Goal: Complete application form: Complete application form

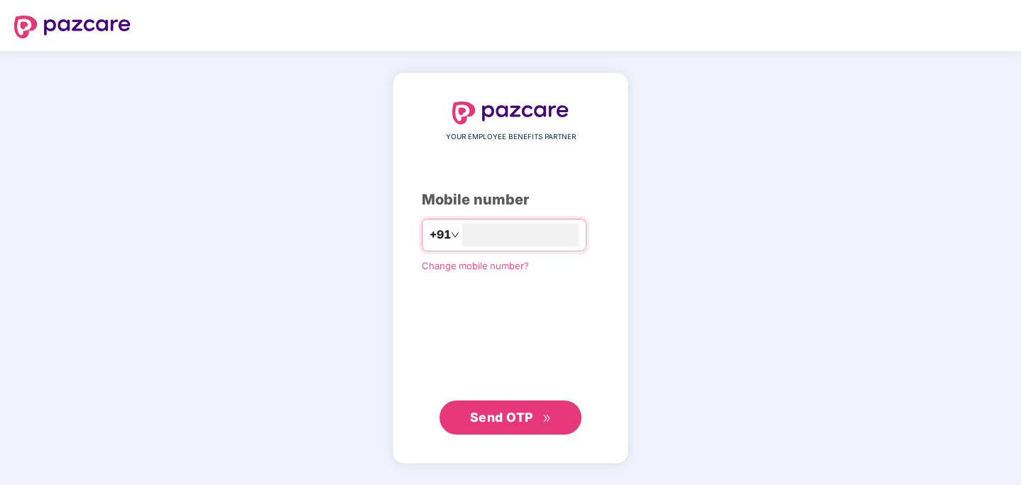
scroll to position [2412, 0]
click at [493, 245] on input "number" at bounding box center [520, 235] width 116 height 23
type input "**********"
click at [528, 430] on button "Send OTP" at bounding box center [510, 417] width 142 height 34
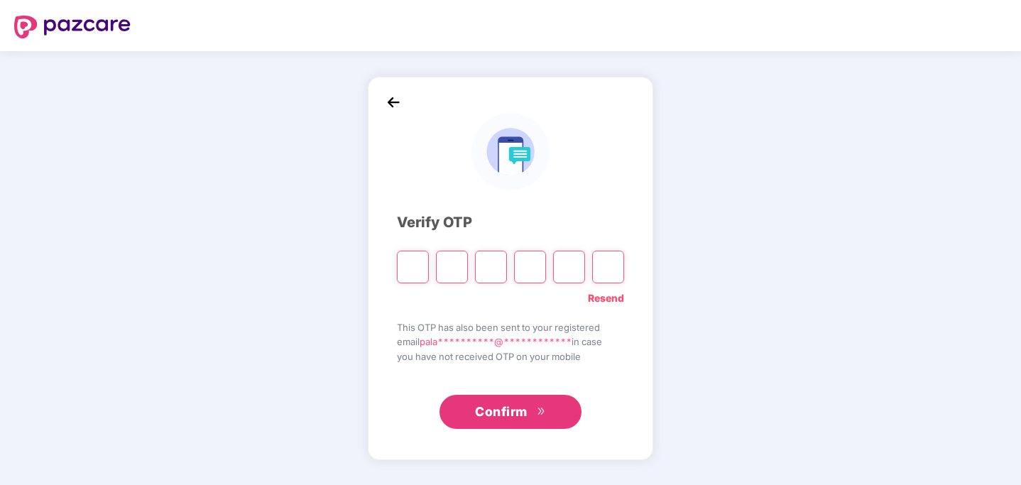
type input "*"
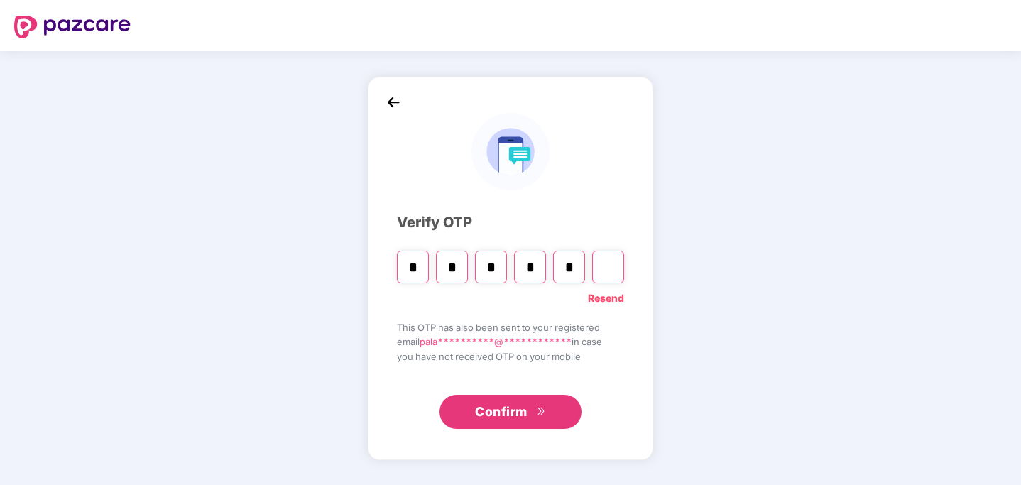
type input "*"
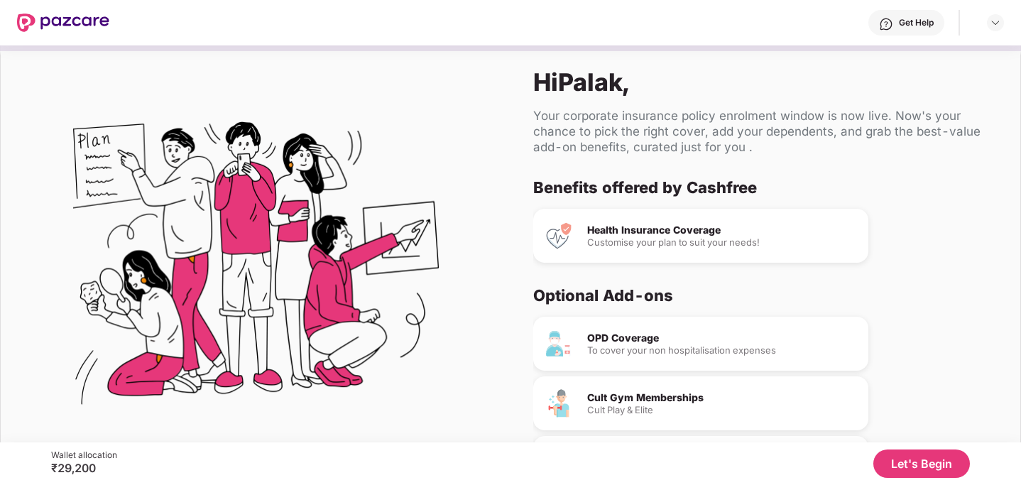
scroll to position [92, 0]
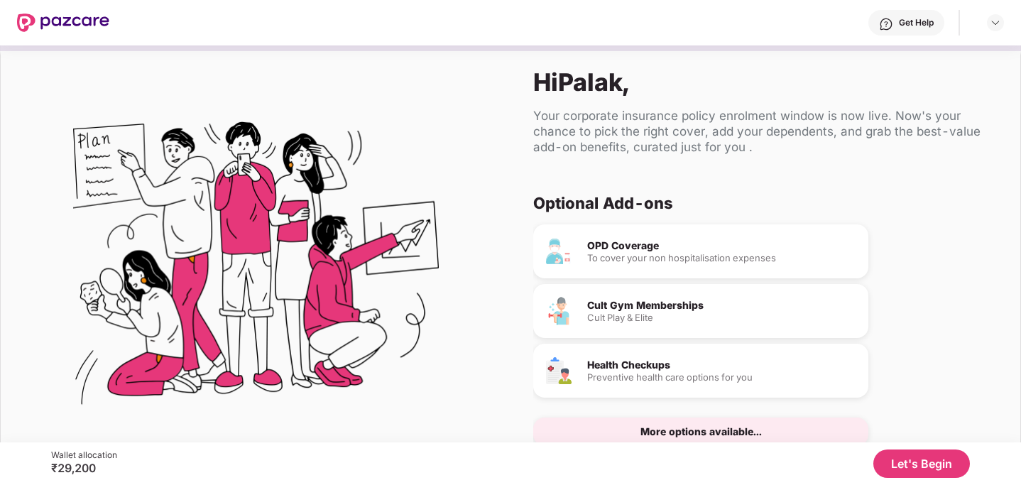
click at [935, 462] on button "Let's Begin" at bounding box center [921, 463] width 97 height 28
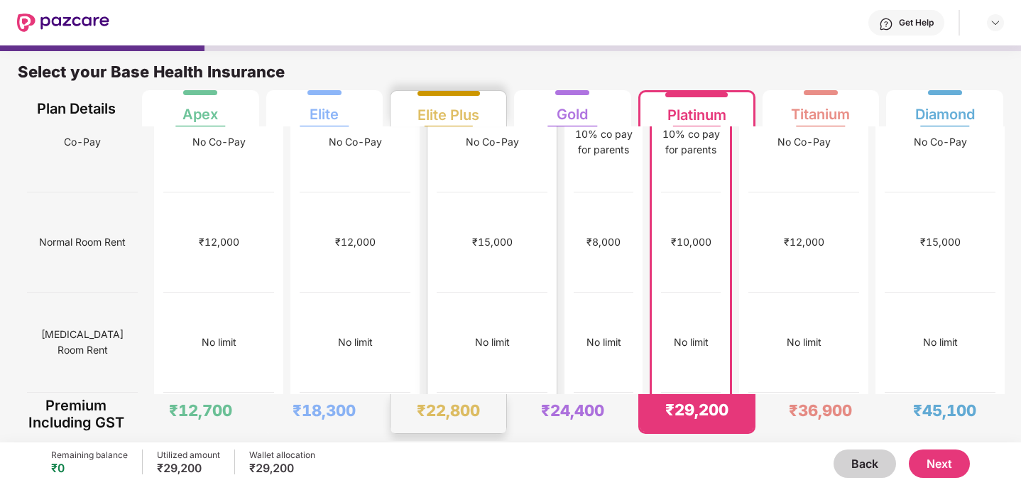
scroll to position [256, 0]
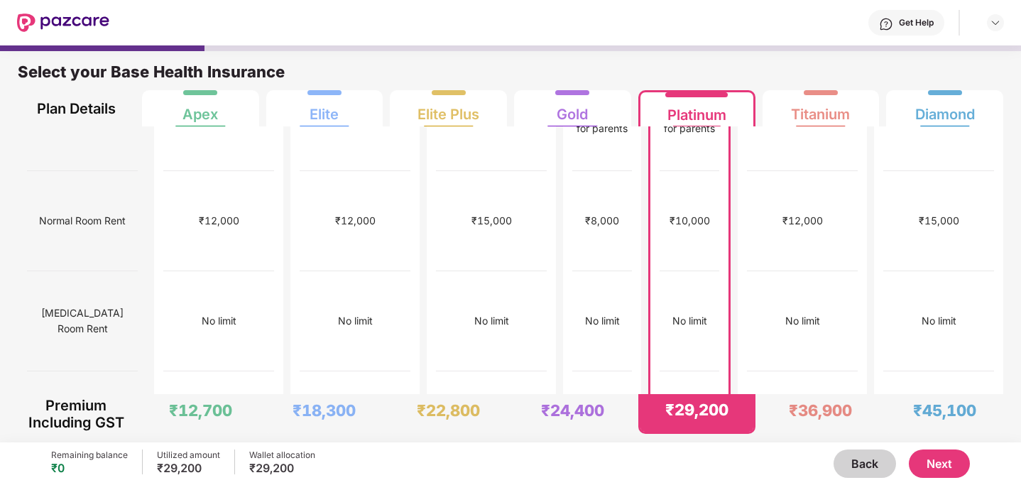
click at [928, 455] on button "Next" at bounding box center [938, 463] width 61 height 28
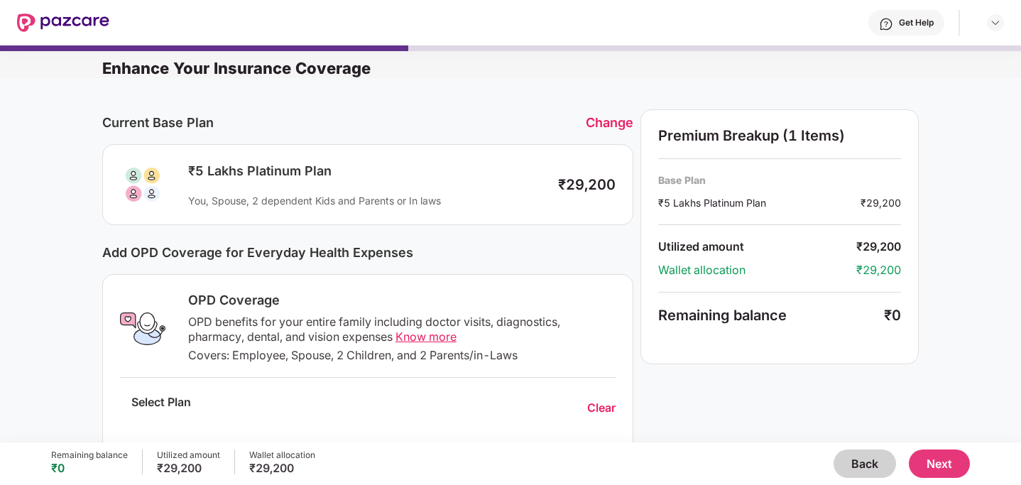
click at [955, 469] on button "Next" at bounding box center [938, 463] width 61 height 28
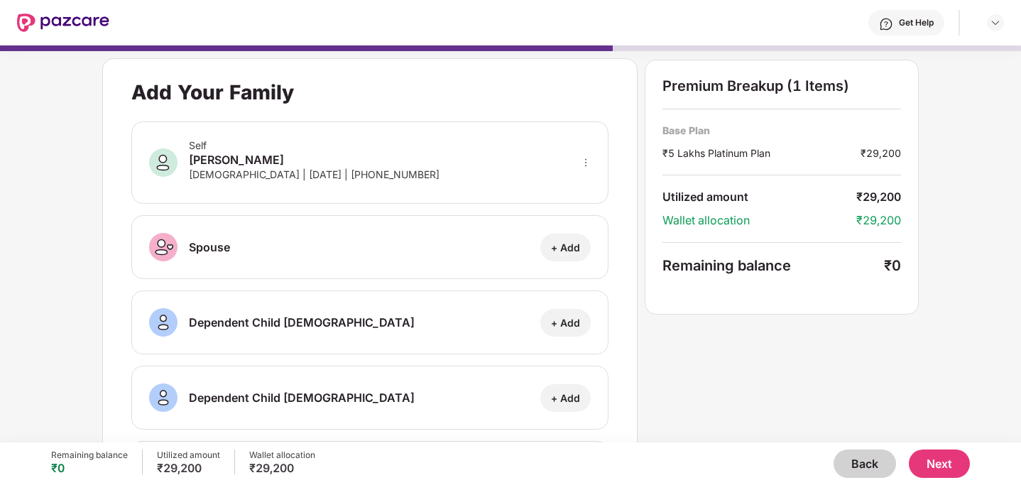
click at [928, 458] on button "Next" at bounding box center [938, 463] width 61 height 28
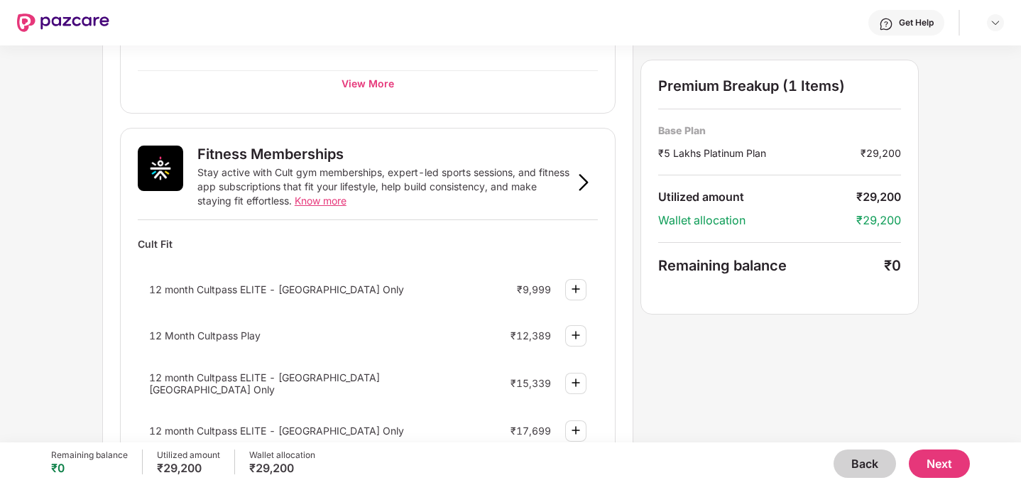
scroll to position [543, 0]
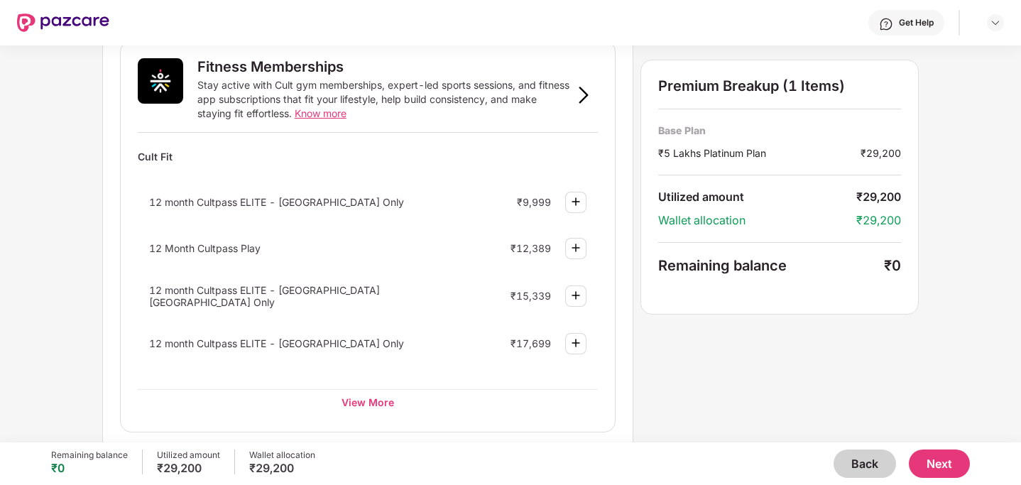
click at [579, 208] on img at bounding box center [575, 201] width 17 height 17
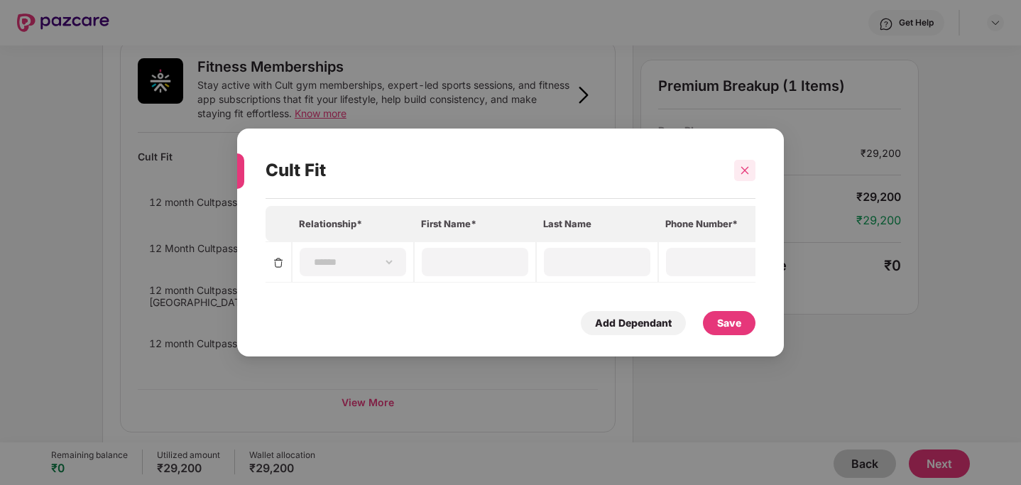
click at [747, 165] on icon "close" at bounding box center [745, 170] width 10 height 10
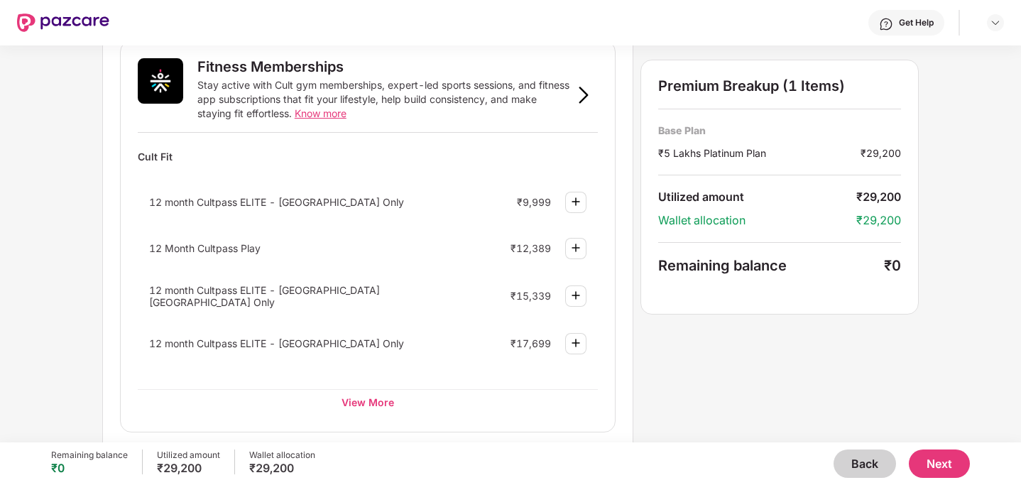
click at [577, 243] on img at bounding box center [575, 247] width 17 height 17
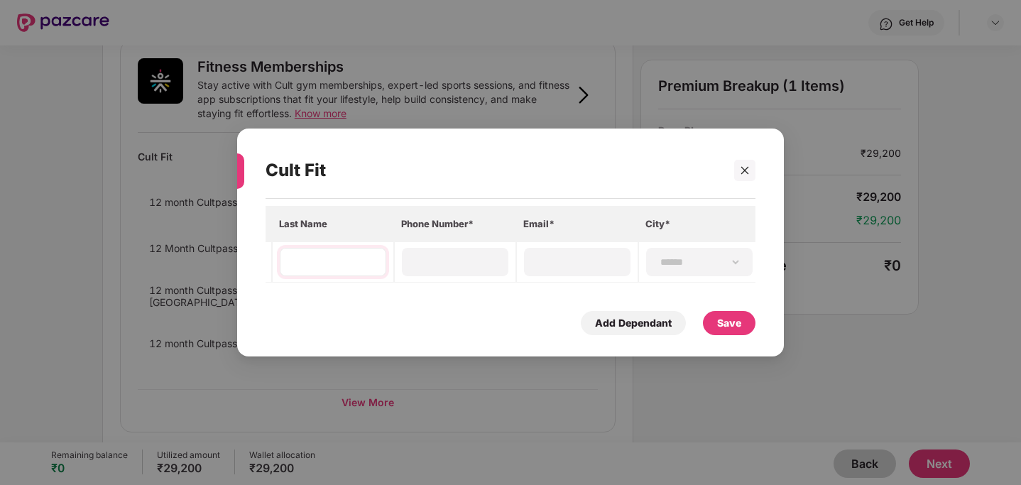
scroll to position [0, 0]
click at [279, 261] on img at bounding box center [278, 262] width 11 height 11
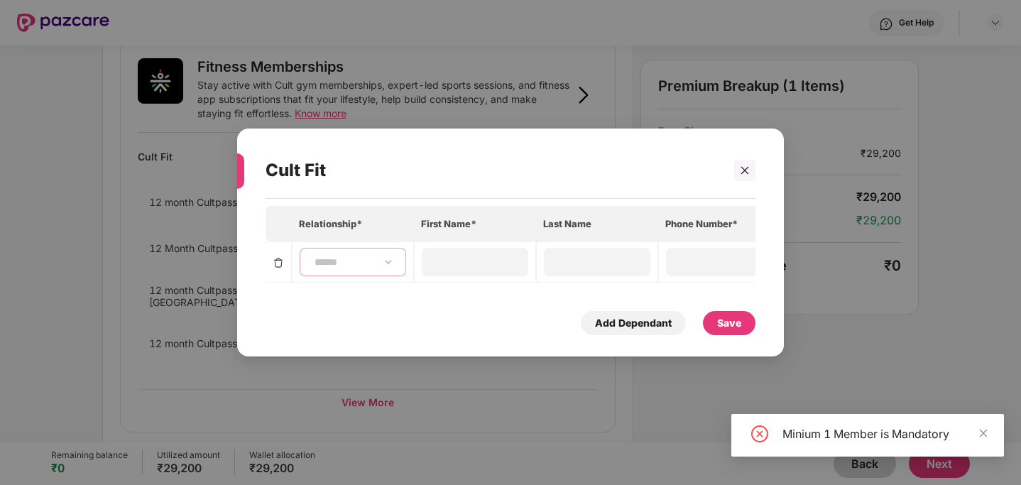
click at [369, 261] on select "**********" at bounding box center [353, 261] width 82 height 11
select select "****"
type input "*****"
type input "********"
type input "**********"
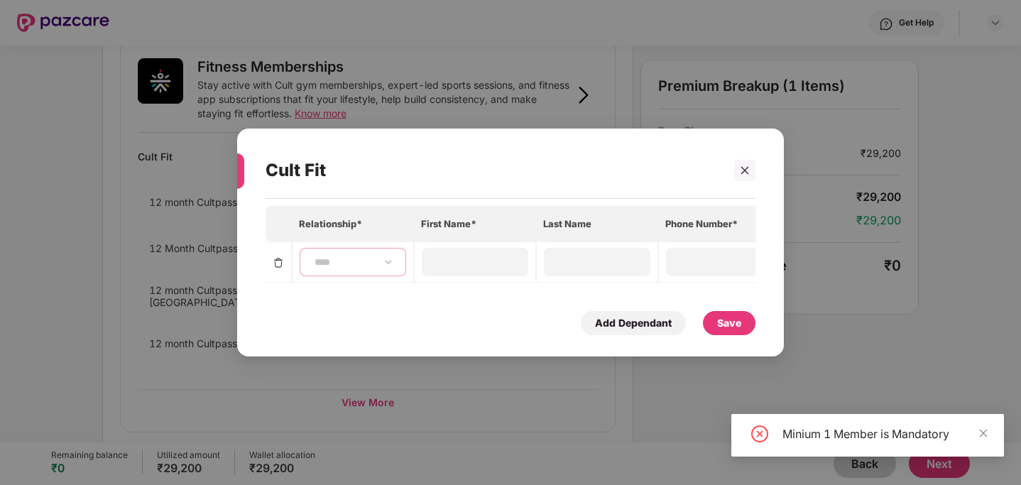
type input "**********"
click at [735, 323] on div "Save" at bounding box center [729, 323] width 24 height 16
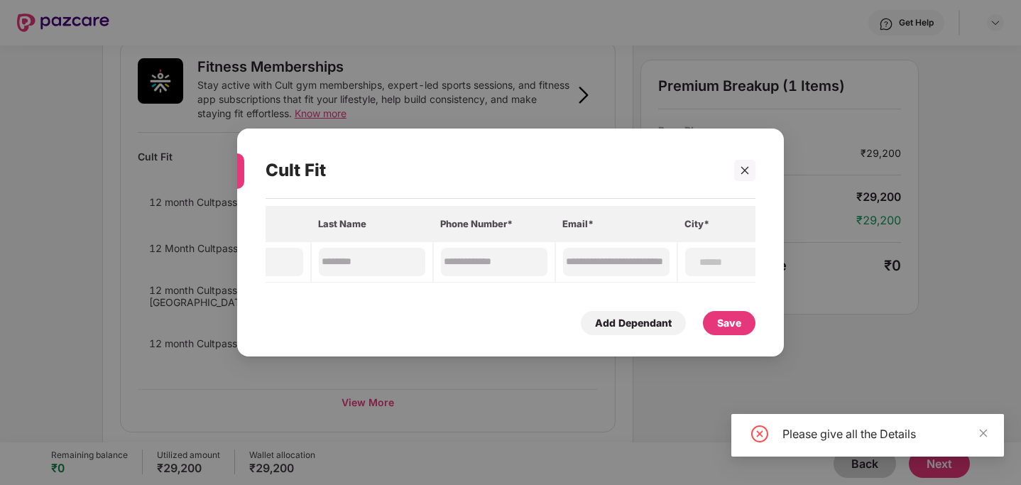
scroll to position [0, 264]
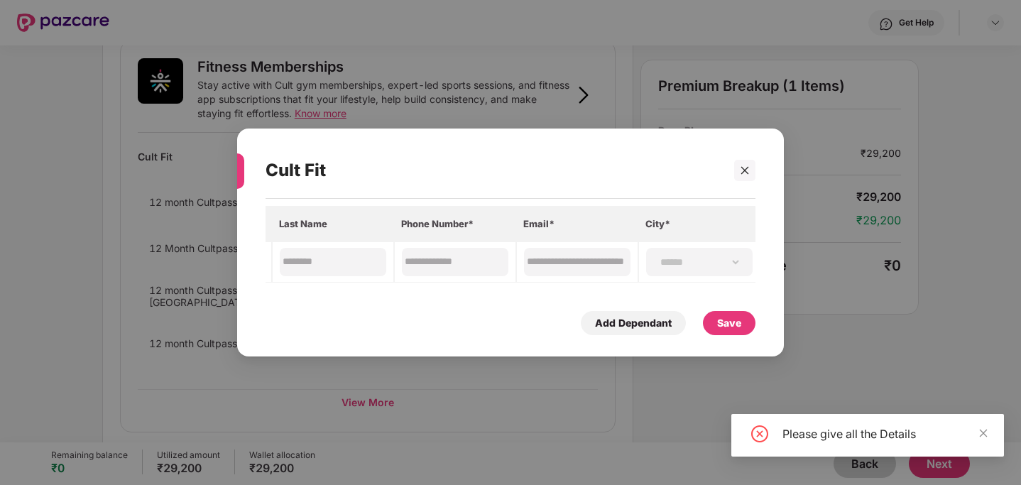
click at [726, 325] on div "Save" at bounding box center [729, 323] width 24 height 16
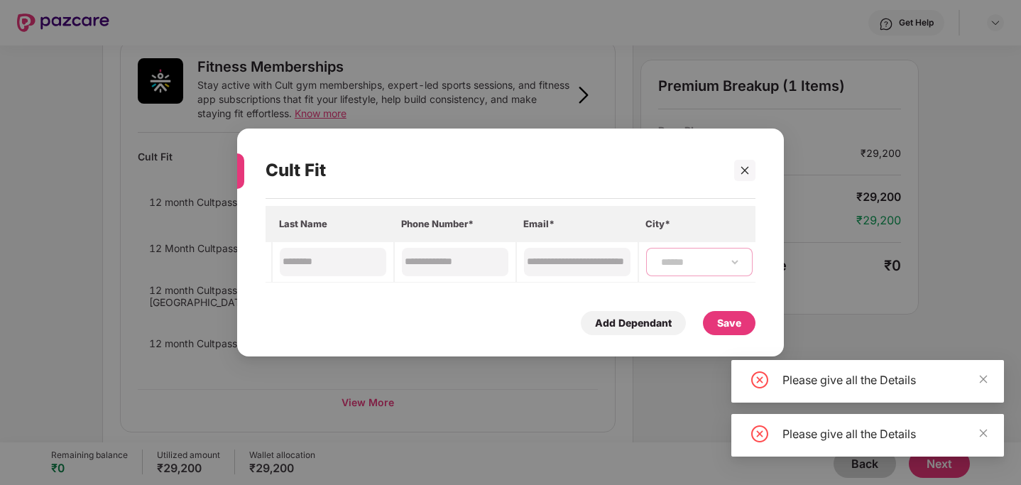
click at [661, 265] on select "**********" at bounding box center [699, 261] width 82 height 11
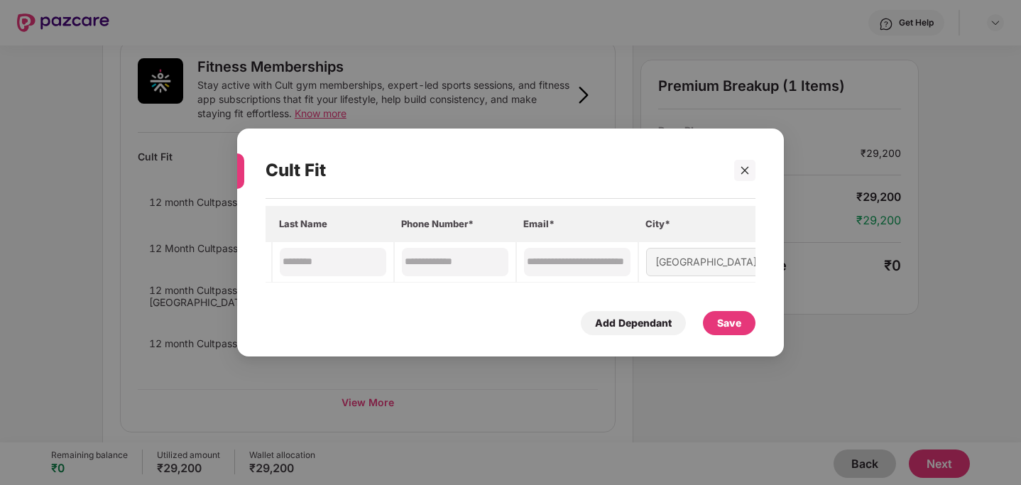
click at [720, 325] on div "Save" at bounding box center [729, 323] width 24 height 16
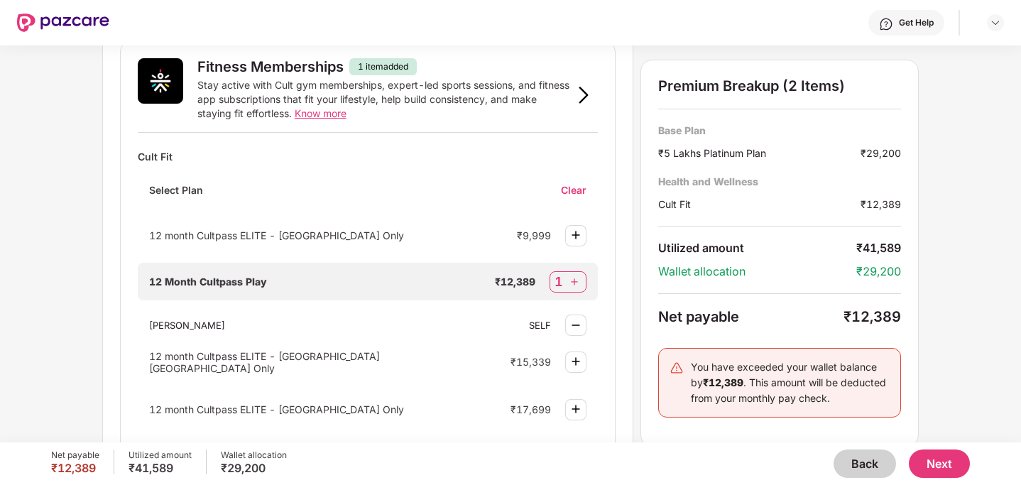
click at [857, 468] on button "Back" at bounding box center [864, 463] width 62 height 28
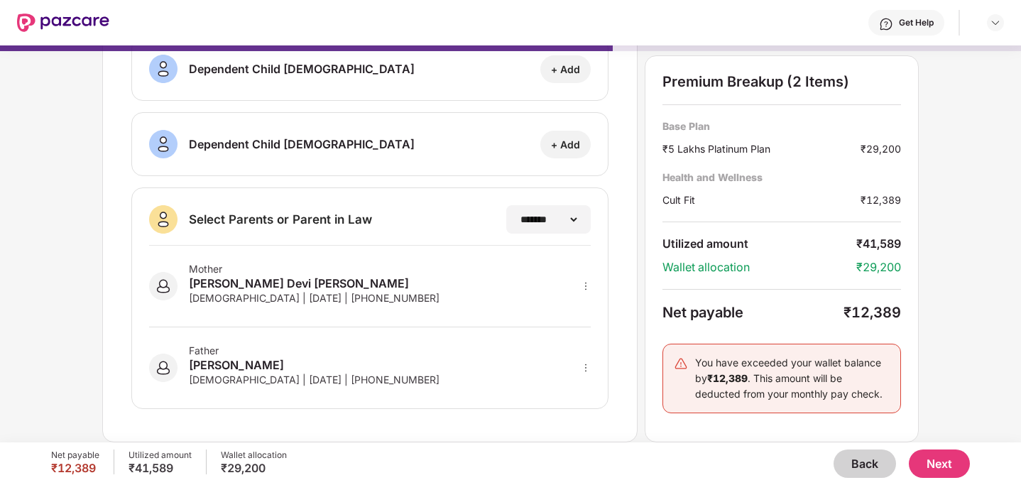
scroll to position [253, 0]
click at [855, 466] on button "Back" at bounding box center [864, 463] width 62 height 28
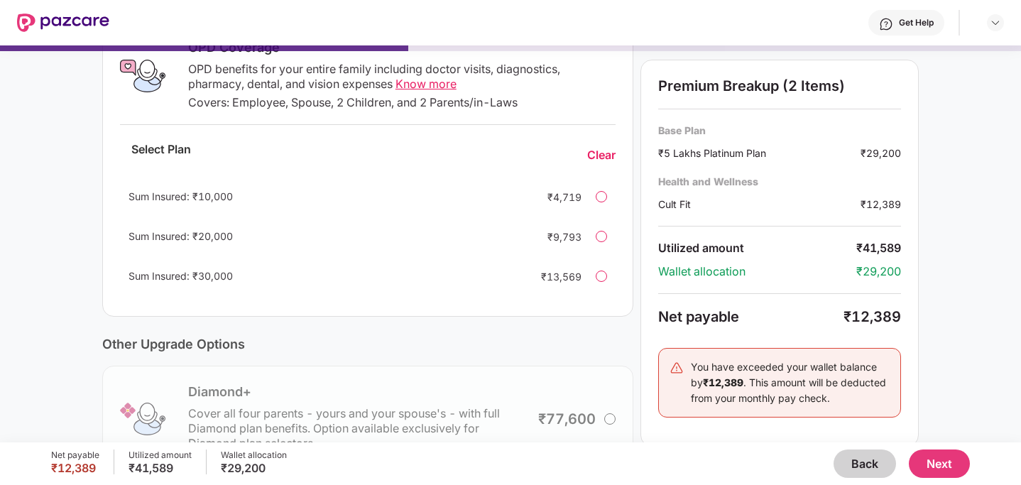
scroll to position [401, 0]
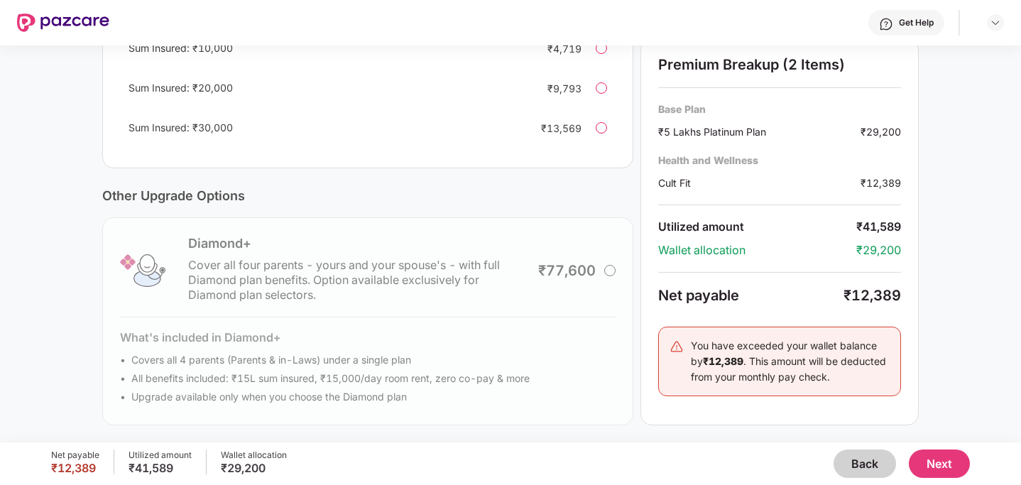
click at [855, 468] on button "Back" at bounding box center [864, 463] width 62 height 28
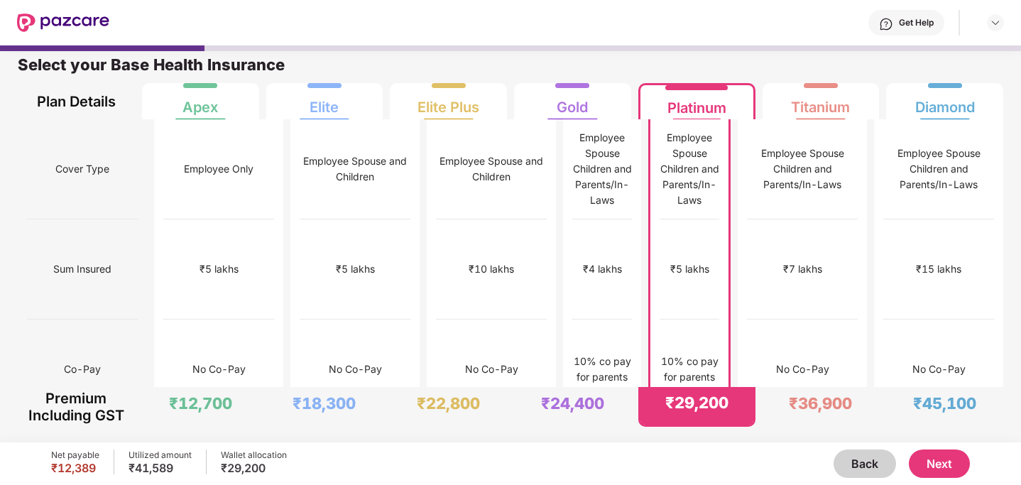
scroll to position [7, 0]
click at [930, 461] on button "Next" at bounding box center [938, 463] width 61 height 28
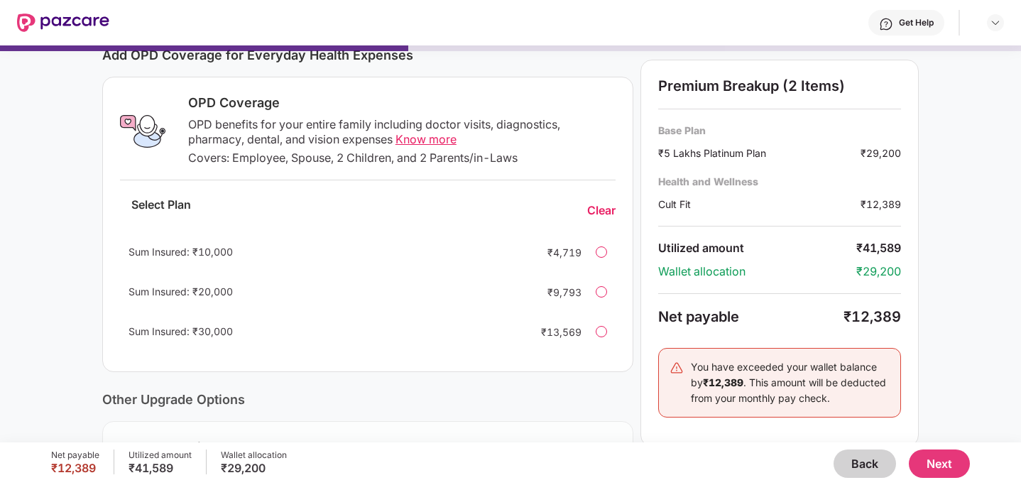
scroll to position [212, 0]
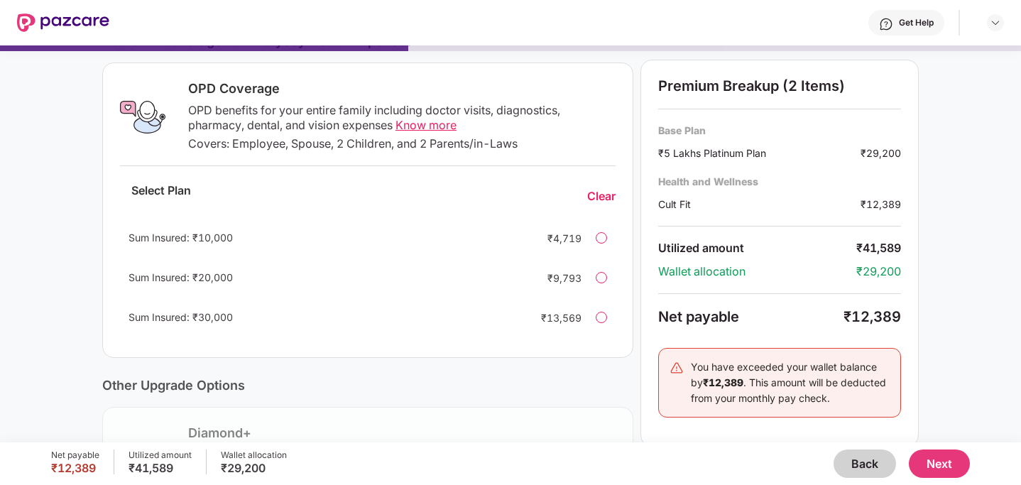
click at [946, 473] on button "Next" at bounding box center [938, 463] width 61 height 28
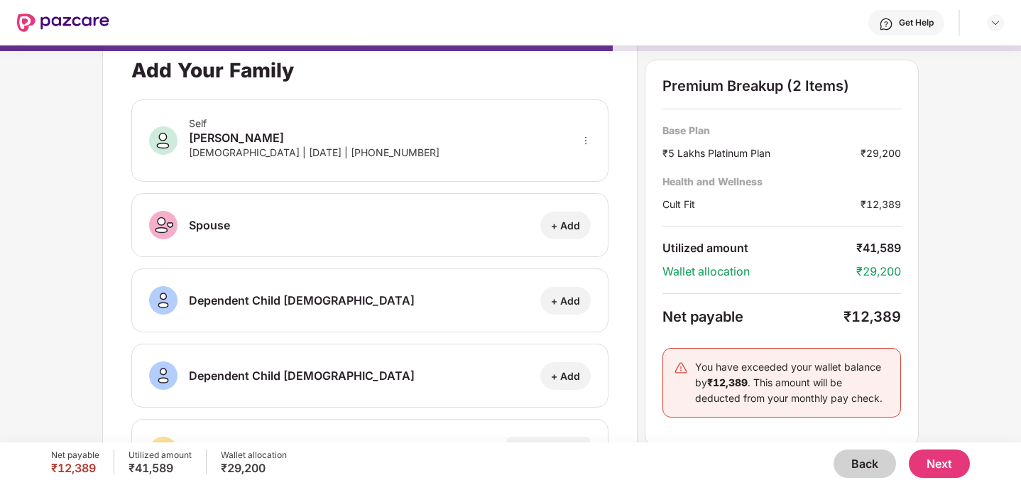
scroll to position [0, 0]
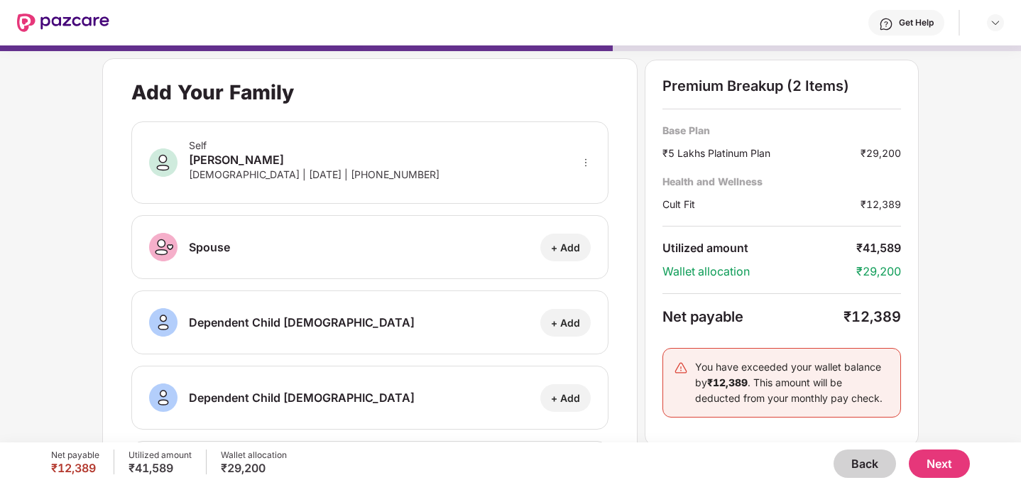
click at [925, 471] on button "Next" at bounding box center [938, 463] width 61 height 28
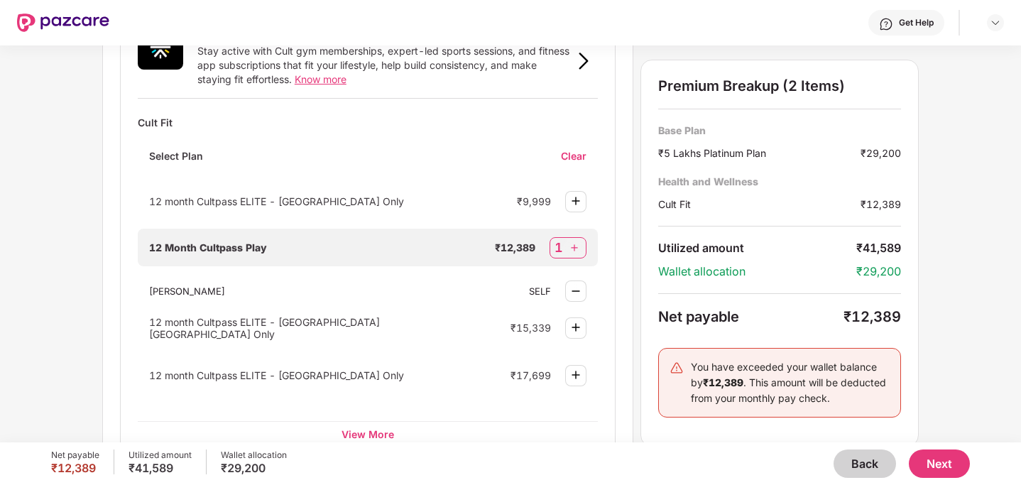
scroll to position [589, 0]
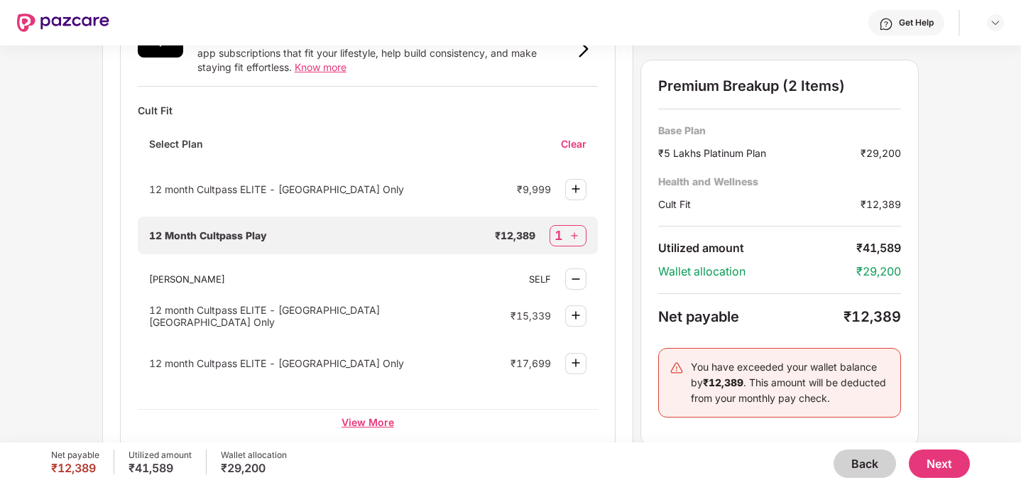
click at [373, 418] on div "View More" at bounding box center [368, 422] width 460 height 26
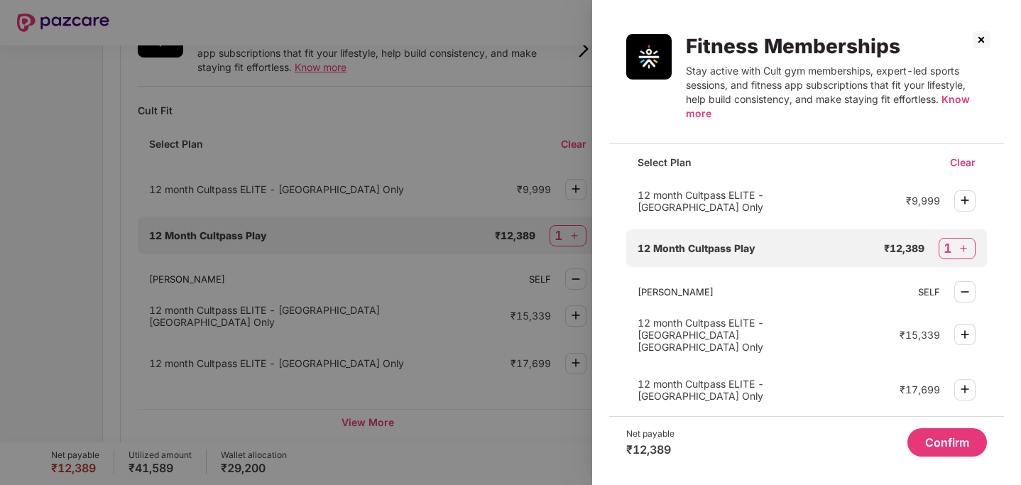
scroll to position [0, 0]
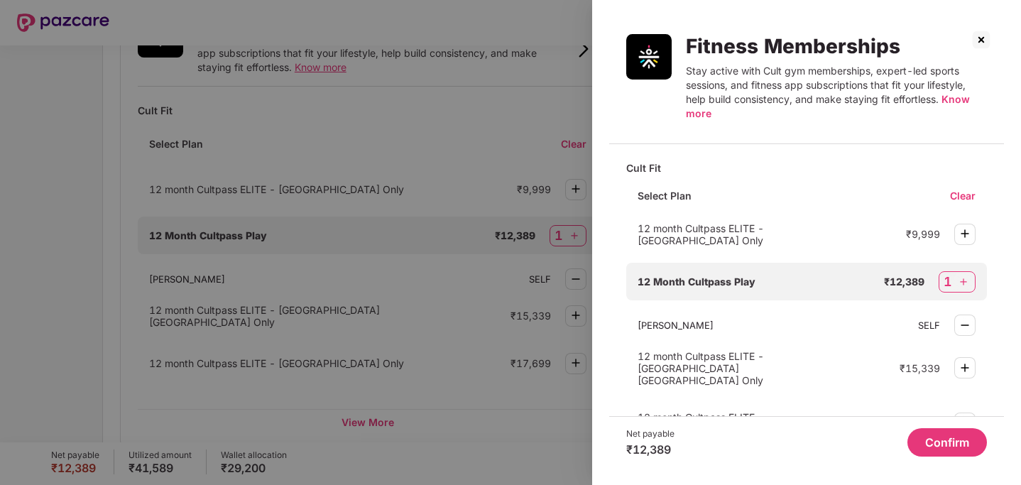
click at [974, 34] on img at bounding box center [981, 39] width 23 height 23
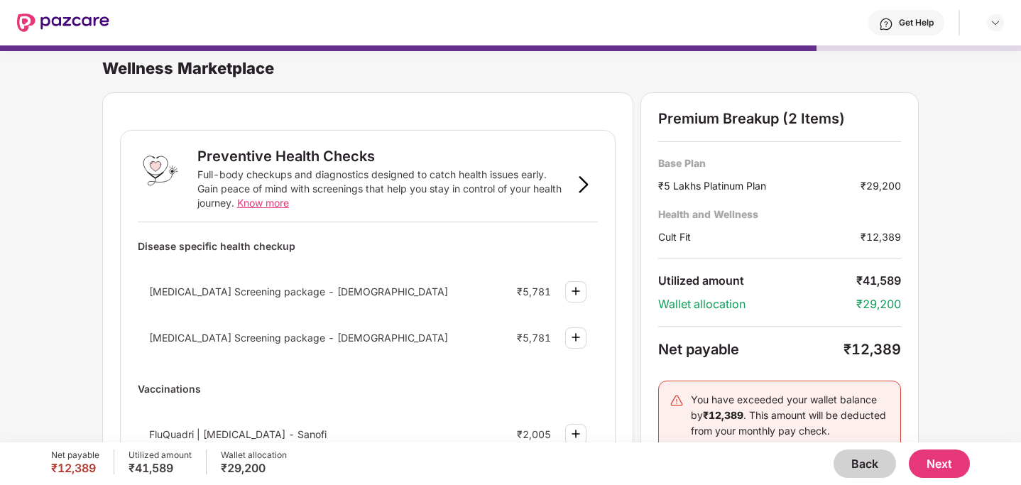
click at [849, 463] on button "Back" at bounding box center [864, 463] width 62 height 28
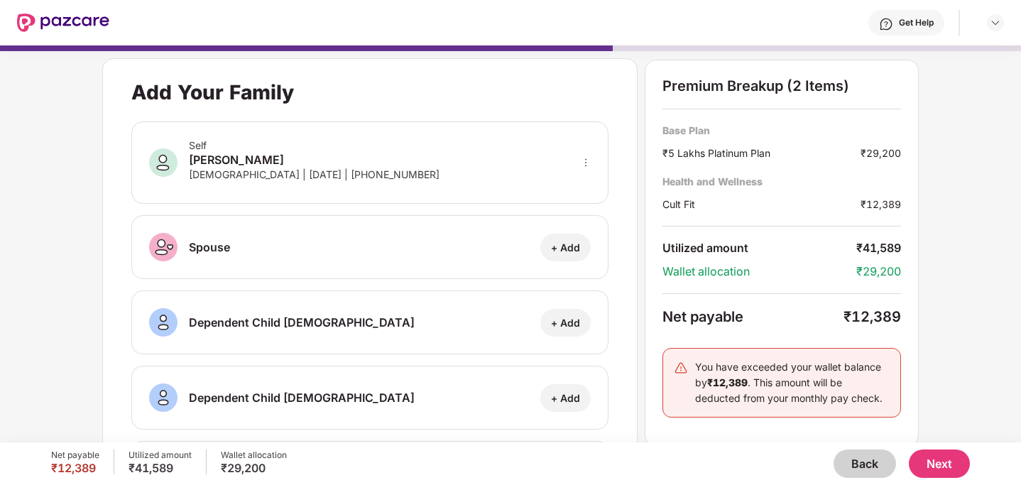
click at [849, 463] on button "Back" at bounding box center [864, 463] width 62 height 28
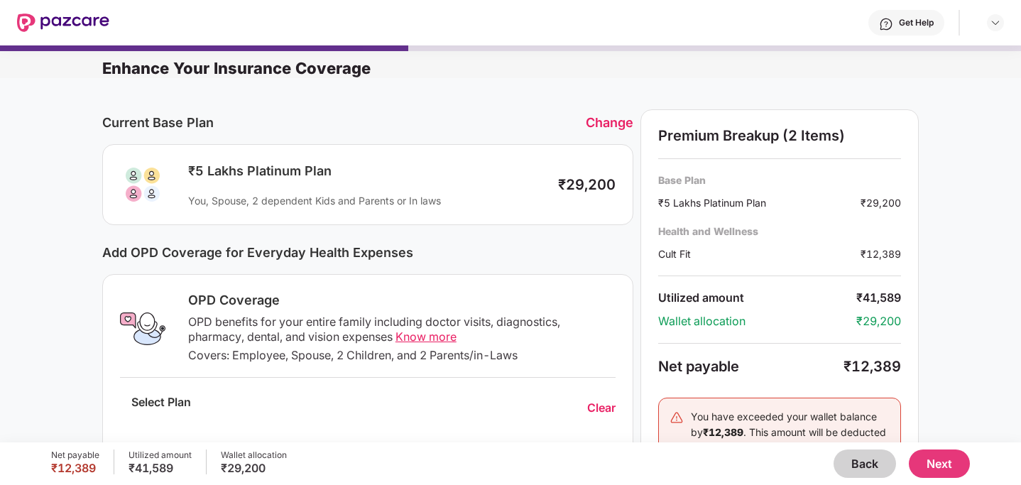
click at [849, 463] on button "Back" at bounding box center [864, 463] width 62 height 28
